Goal: Entertainment & Leisure: Consume media (video, audio)

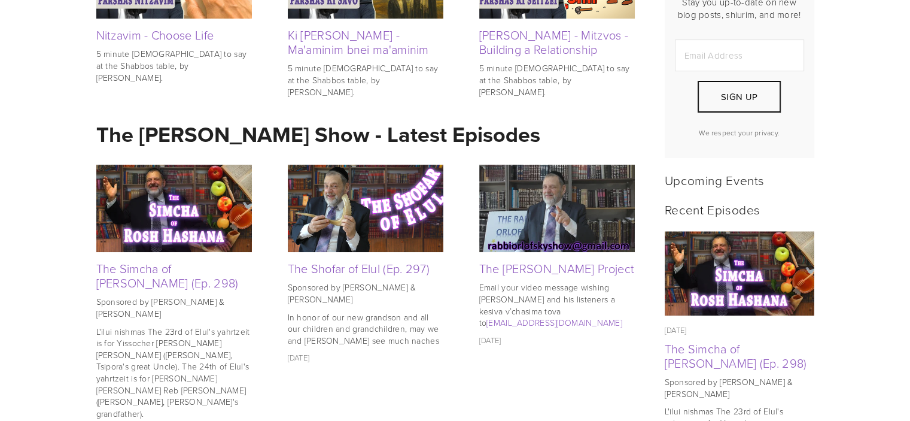
scroll to position [376, 0]
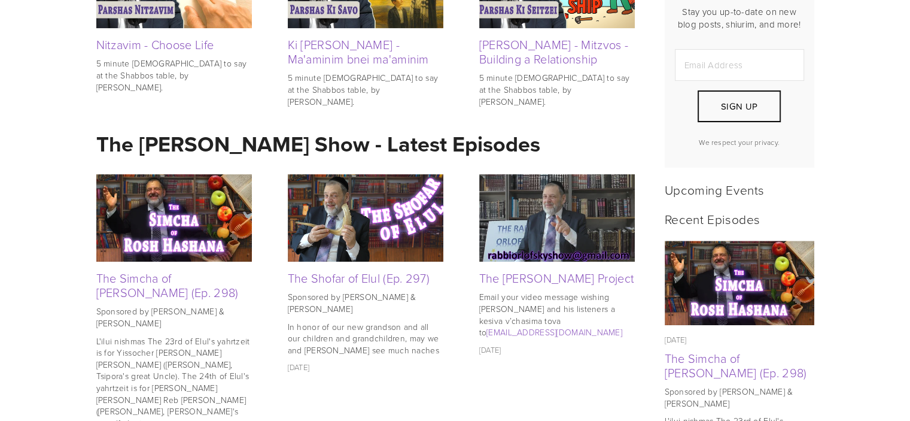
click at [174, 243] on img at bounding box center [174, 217] width 156 height 87
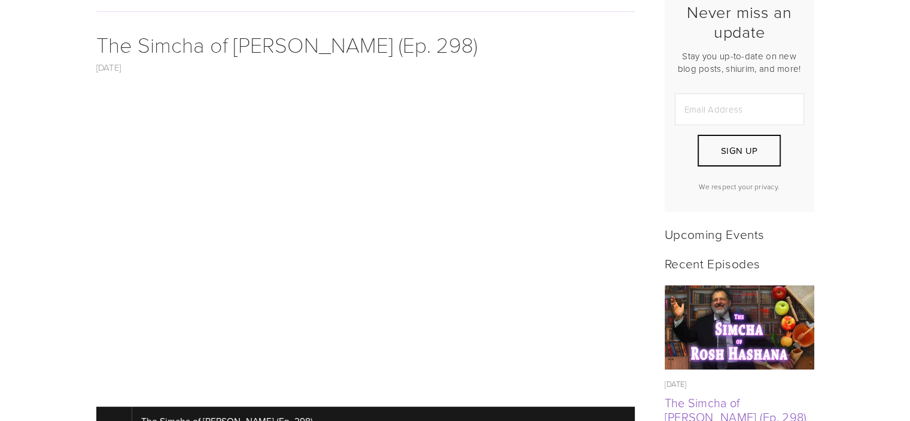
scroll to position [395, 0]
